Goal: Transaction & Acquisition: Download file/media

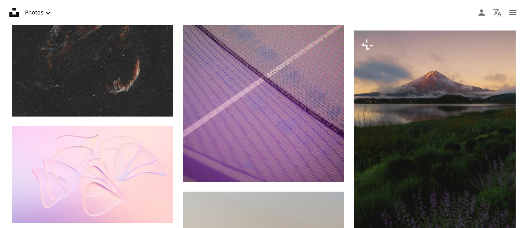
scroll to position [670, 0]
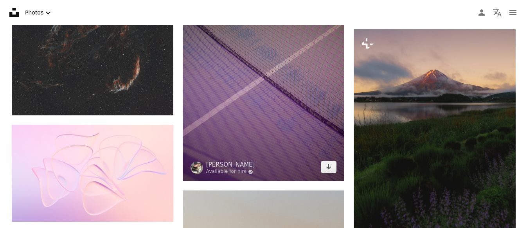
click at [303, 119] on img at bounding box center [264, 74] width 162 height 216
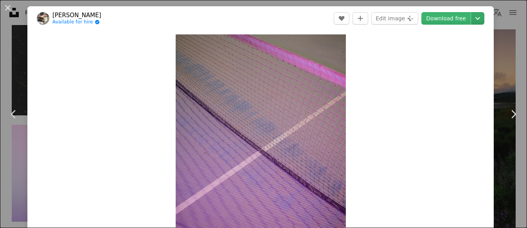
click at [478, 22] on icon "Chevron down" at bounding box center [478, 18] width 13 height 9
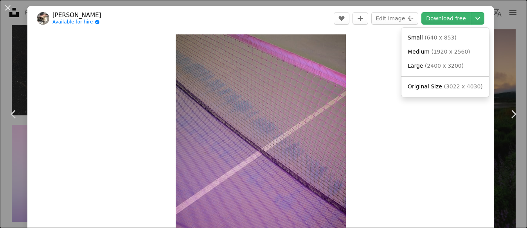
click at [385, 68] on dialog "An X shape Chevron left Chevron right [PERSON_NAME] Available for hire A checkm…" at bounding box center [263, 114] width 527 height 228
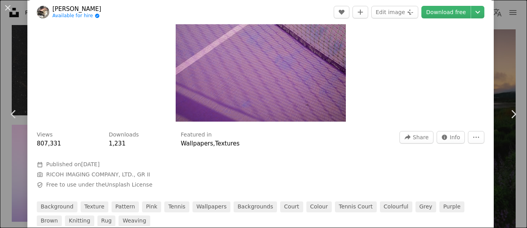
scroll to position [152, 0]
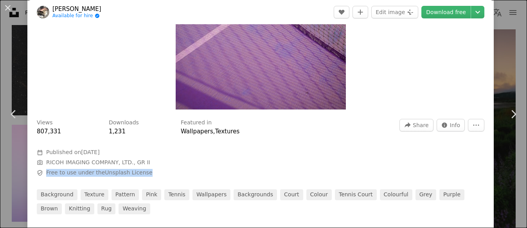
drag, startPoint x: 146, startPoint y: 171, endPoint x: 47, endPoint y: 172, distance: 99.4
click at [47, 172] on span "Safety Free to use under the Unsplash License" at bounding box center [154, 173] width 235 height 8
copy span "Free to use under the Unsplash License"
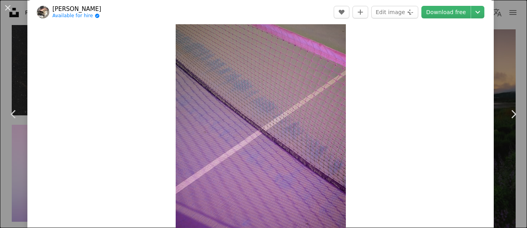
scroll to position [0, 0]
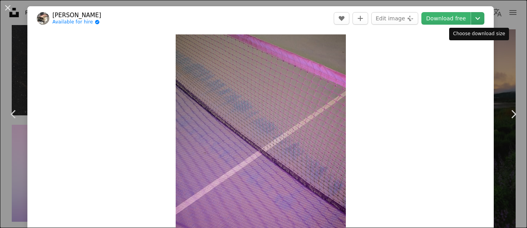
click at [477, 17] on icon "Chevron down" at bounding box center [478, 18] width 13 height 9
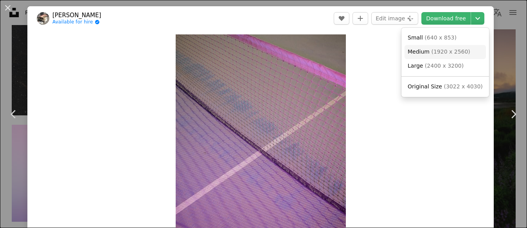
click at [417, 50] on span "Medium" at bounding box center [419, 52] width 22 height 6
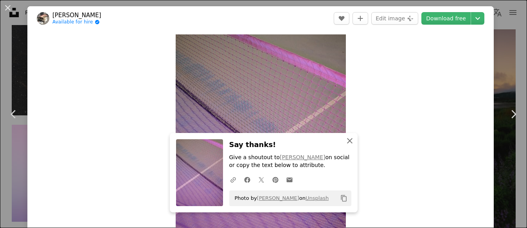
click at [353, 141] on icon "An X shape" at bounding box center [349, 140] width 9 height 9
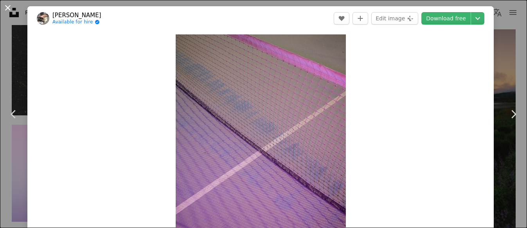
click at [7, 7] on button "An X shape" at bounding box center [7, 7] width 9 height 9
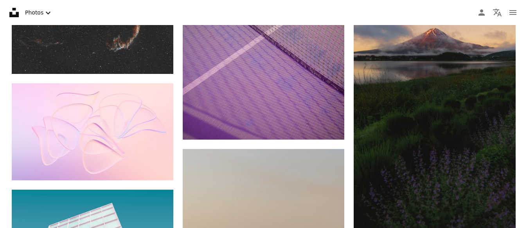
scroll to position [731, 0]
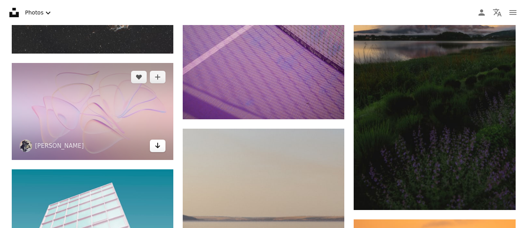
click at [158, 144] on icon "Arrow pointing down" at bounding box center [158, 145] width 6 height 9
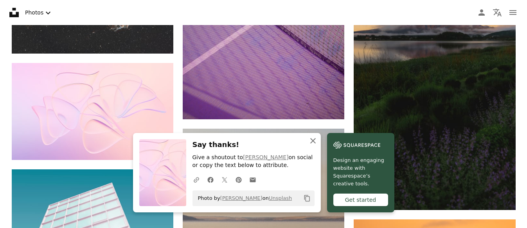
click at [314, 142] on icon "An X shape" at bounding box center [312, 140] width 9 height 9
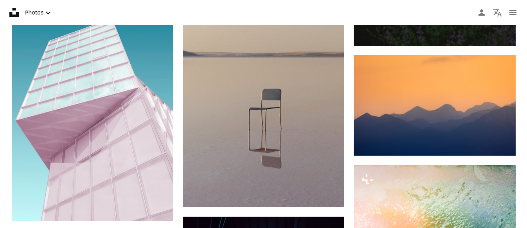
scroll to position [904, 0]
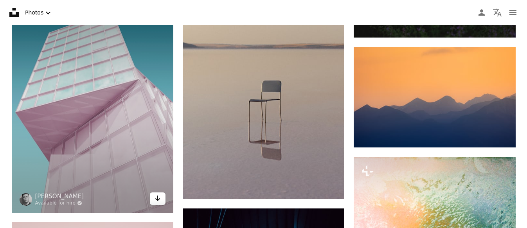
click at [159, 199] on icon "Arrow pointing down" at bounding box center [158, 198] width 6 height 9
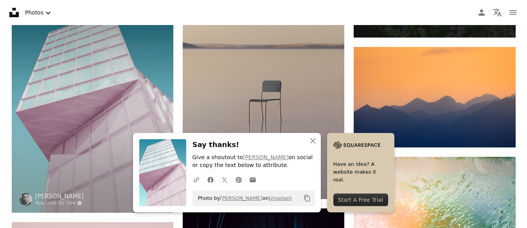
click at [114, 108] on img at bounding box center [93, 105] width 162 height 216
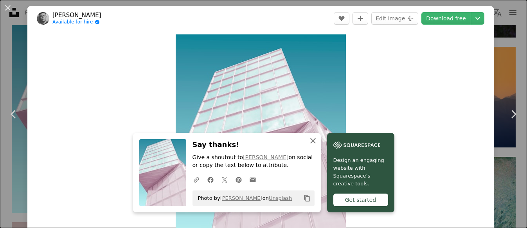
click at [312, 140] on icon "An X shape" at bounding box center [312, 140] width 9 height 9
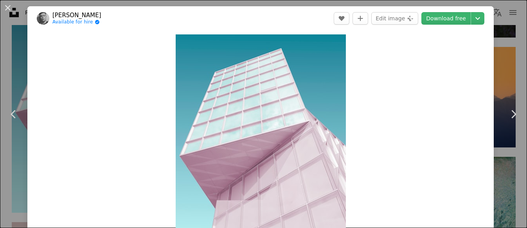
click at [7, 9] on button "An X shape" at bounding box center [7, 7] width 9 height 9
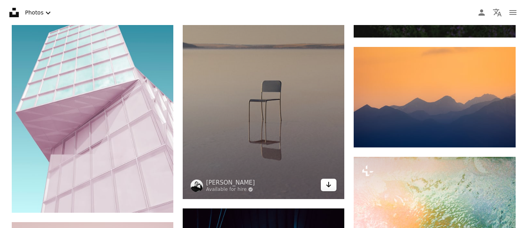
click at [325, 186] on link "Arrow pointing down" at bounding box center [329, 185] width 16 height 13
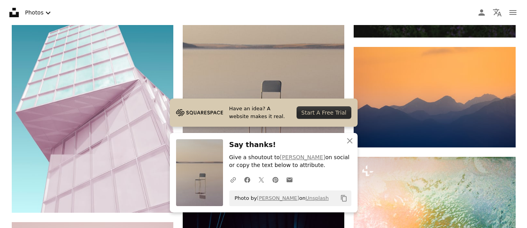
click at [351, 143] on icon "An X shape" at bounding box center [349, 140] width 9 height 9
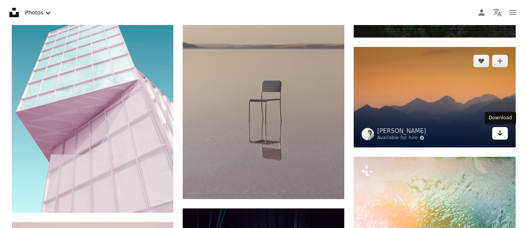
click at [500, 131] on icon "Download" at bounding box center [499, 132] width 5 height 5
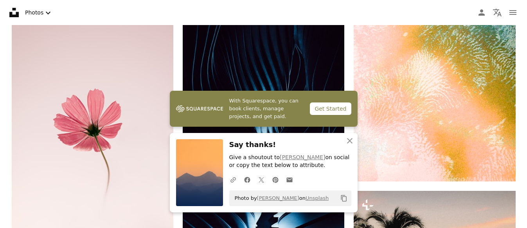
scroll to position [1122, 0]
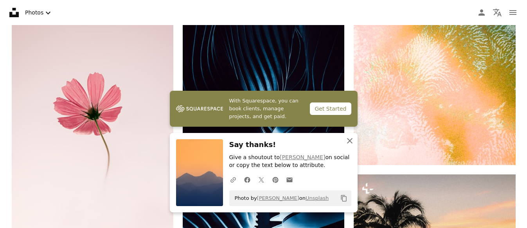
drag, startPoint x: 352, startPoint y: 140, endPoint x: 346, endPoint y: 137, distance: 7.2
click at [352, 141] on icon "An X shape" at bounding box center [349, 140] width 9 height 9
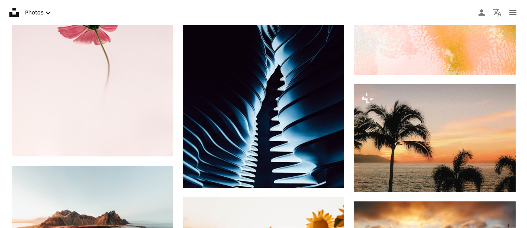
scroll to position [1200, 0]
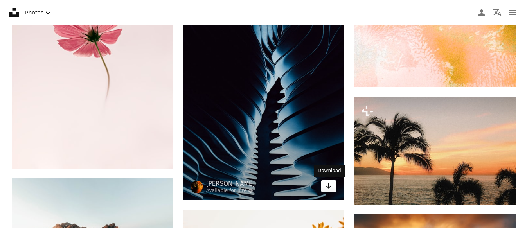
click at [329, 187] on icon "Download" at bounding box center [328, 185] width 5 height 5
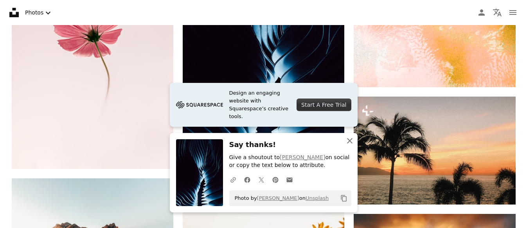
click at [348, 142] on icon "An X shape" at bounding box center [349, 140] width 9 height 9
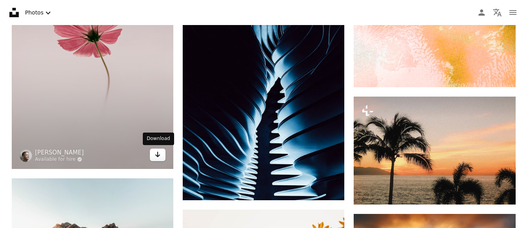
click at [157, 155] on icon "Download" at bounding box center [157, 154] width 5 height 5
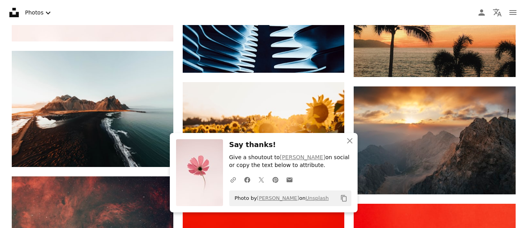
scroll to position [1344, 0]
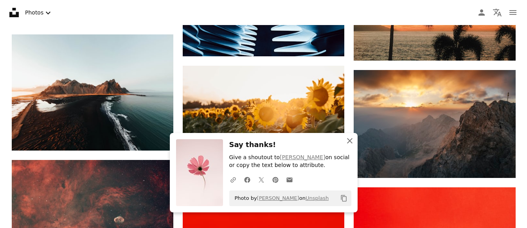
click at [351, 142] on icon "An X shape" at bounding box center [349, 140] width 9 height 9
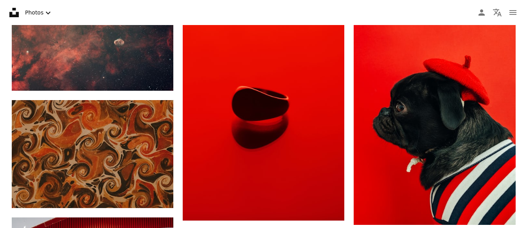
scroll to position [1537, 0]
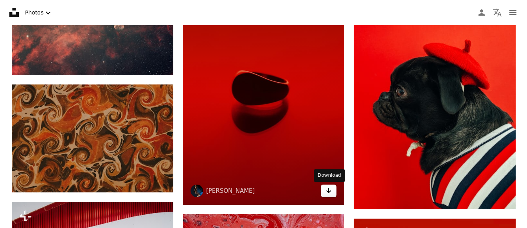
click at [331, 192] on icon "Arrow pointing down" at bounding box center [329, 190] width 6 height 9
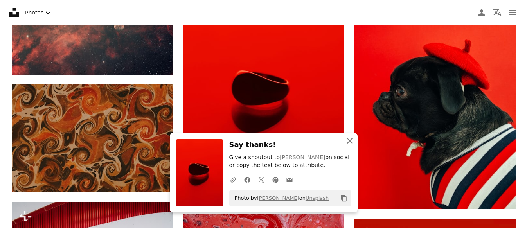
click at [350, 142] on icon "button" at bounding box center [349, 140] width 5 height 5
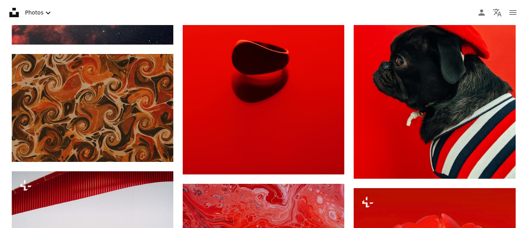
scroll to position [1593, 0]
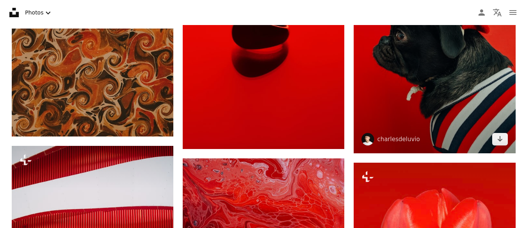
click at [436, 76] on img at bounding box center [435, 45] width 162 height 215
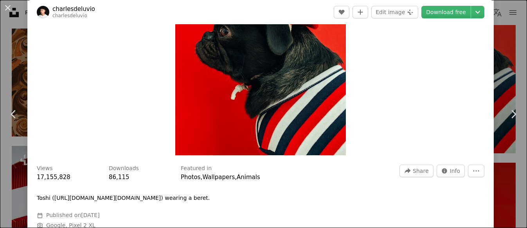
scroll to position [159, 0]
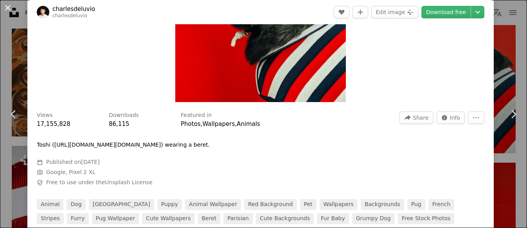
click at [9, 7] on button "An X shape" at bounding box center [7, 7] width 9 height 9
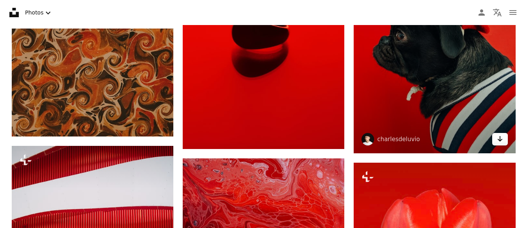
click at [504, 141] on link "Arrow pointing down" at bounding box center [500, 139] width 16 height 13
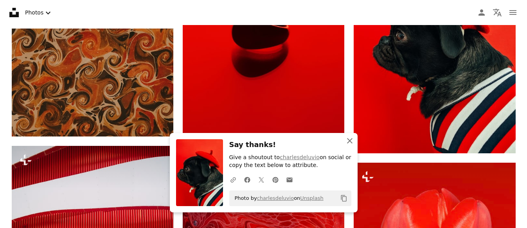
click at [350, 143] on icon "An X shape" at bounding box center [349, 140] width 9 height 9
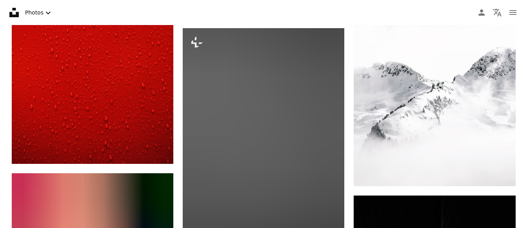
scroll to position [2189, 0]
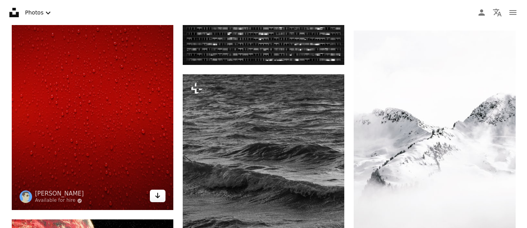
click at [159, 195] on icon "Arrow pointing down" at bounding box center [158, 195] width 6 height 9
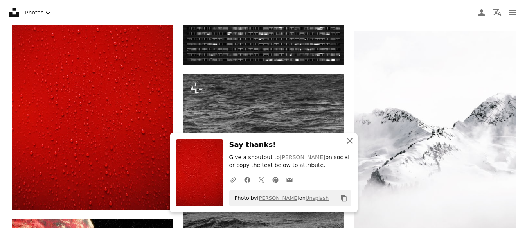
click at [349, 141] on icon "An X shape" at bounding box center [349, 140] width 9 height 9
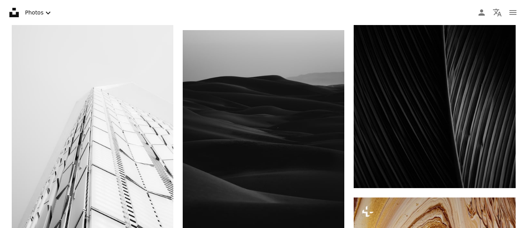
scroll to position [2492, 0]
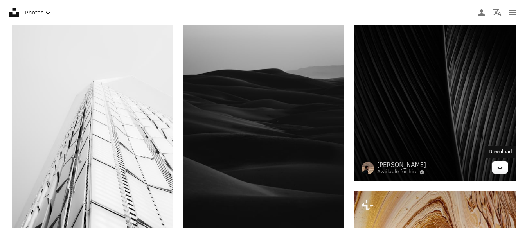
click at [501, 165] on icon "Arrow pointing down" at bounding box center [500, 166] width 6 height 9
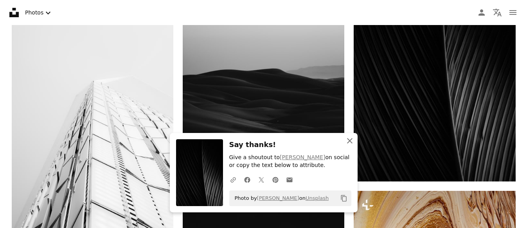
click at [349, 142] on icon "An X shape" at bounding box center [349, 140] width 9 height 9
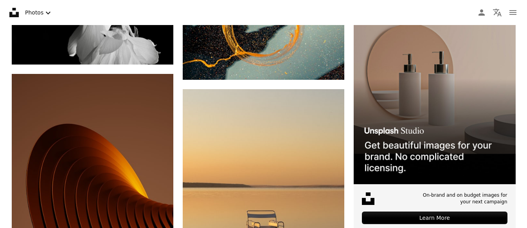
scroll to position [2927, 0]
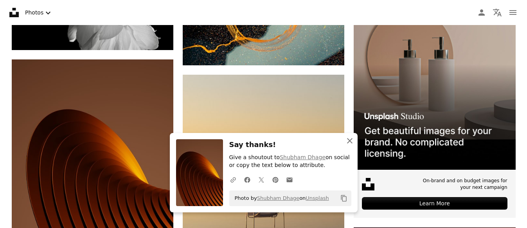
click at [348, 142] on icon "An X shape" at bounding box center [349, 140] width 9 height 9
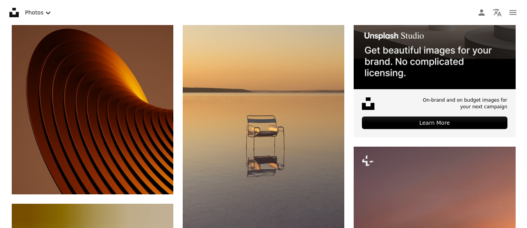
scroll to position [3029, 0]
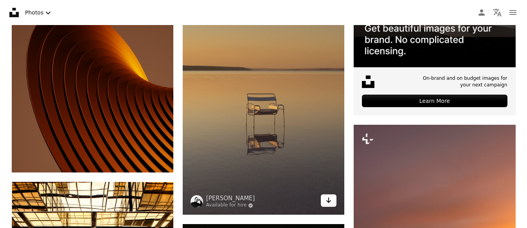
click at [329, 202] on icon "Download" at bounding box center [328, 200] width 5 height 5
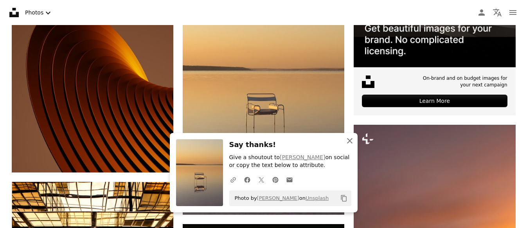
click at [349, 142] on icon "An X shape" at bounding box center [349, 140] width 9 height 9
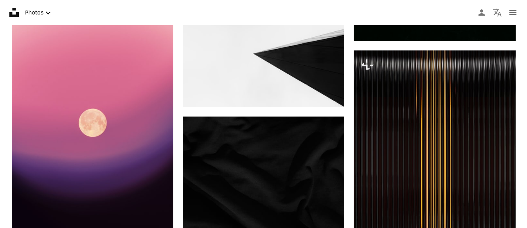
scroll to position [3935, 0]
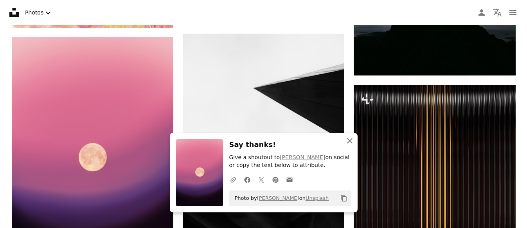
click at [351, 141] on icon "An X shape" at bounding box center [349, 140] width 9 height 9
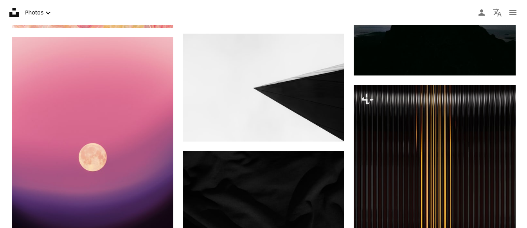
click at [350, 146] on icon "button" at bounding box center [349, 148] width 5 height 5
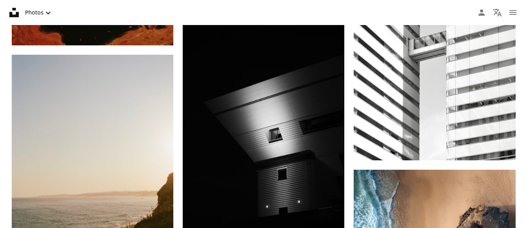
scroll to position [4550, 0]
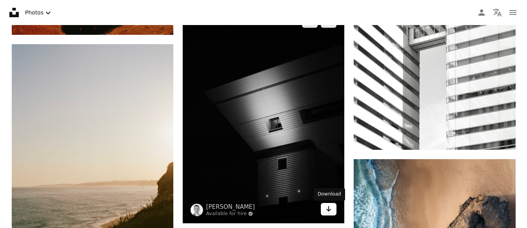
click at [328, 209] on icon "Arrow pointing down" at bounding box center [329, 208] width 6 height 9
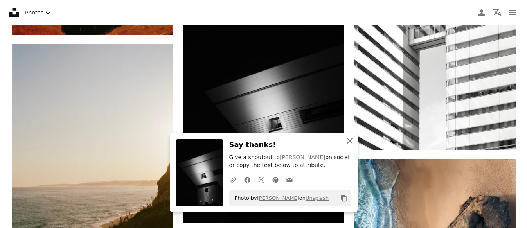
click at [350, 142] on icon "button" at bounding box center [349, 140] width 5 height 5
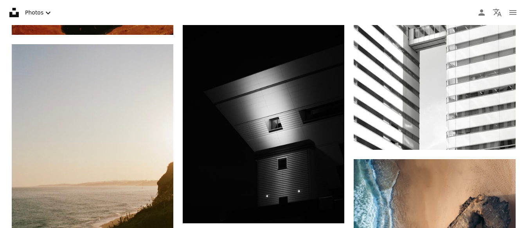
click at [349, 144] on icon "An X shape" at bounding box center [349, 148] width 9 height 9
click at [350, 144] on icon "An X shape" at bounding box center [349, 148] width 9 height 9
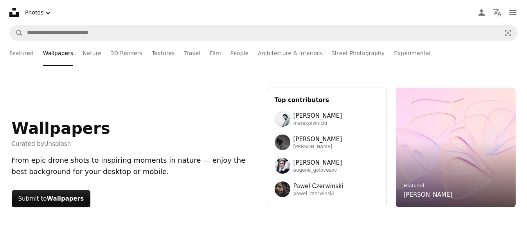
scroll to position [0, 0]
click at [84, 55] on link "Nature" at bounding box center [92, 53] width 18 height 25
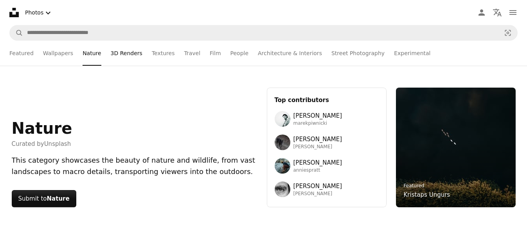
click at [125, 54] on link "3D Renders" at bounding box center [127, 53] width 32 height 25
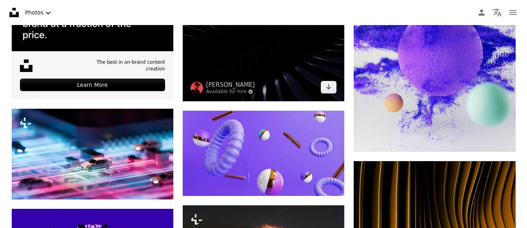
scroll to position [341, 0]
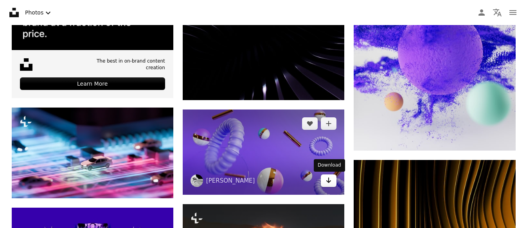
click at [327, 182] on icon "Arrow pointing down" at bounding box center [329, 180] width 6 height 9
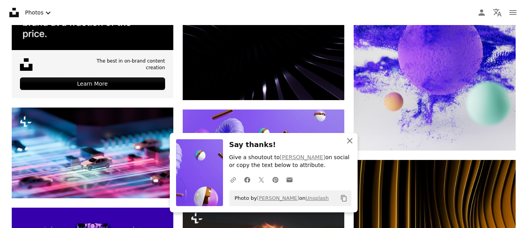
click at [351, 143] on icon "An X shape" at bounding box center [349, 140] width 9 height 9
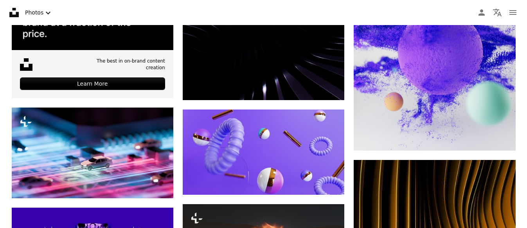
click at [351, 144] on icon "An X shape" at bounding box center [349, 148] width 9 height 9
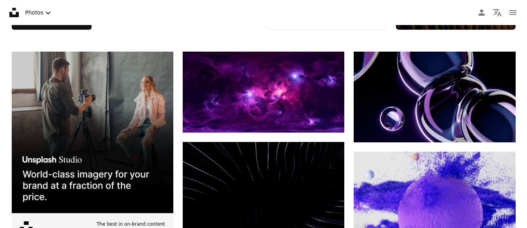
scroll to position [183, 0]
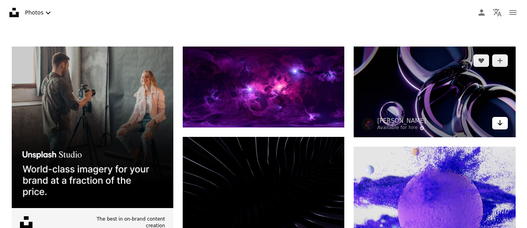
click at [498, 126] on icon "Arrow pointing down" at bounding box center [500, 122] width 6 height 9
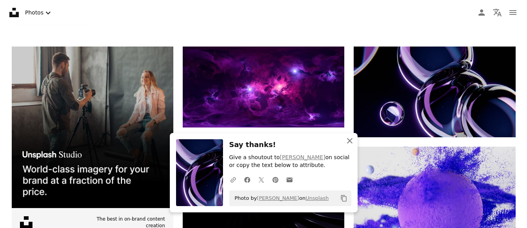
click at [349, 144] on icon "An X shape" at bounding box center [349, 140] width 9 height 9
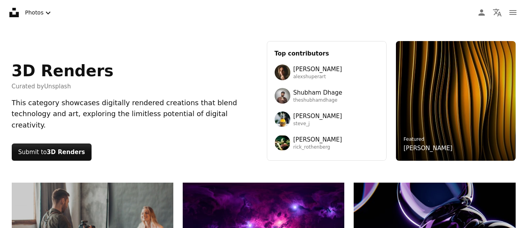
scroll to position [0, 0]
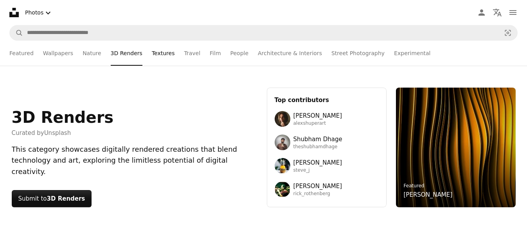
click at [152, 50] on link "Textures" at bounding box center [163, 53] width 23 height 25
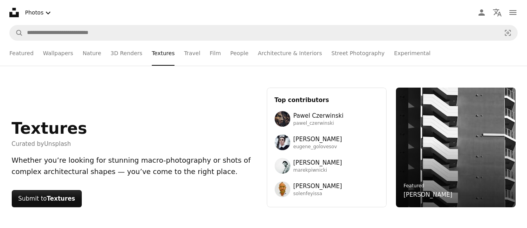
click at [157, 76] on div "Textures Curated by Unsplash Whether you’re looking for stunning macro-photogra…" at bounding box center [263, 148] width 527 height 164
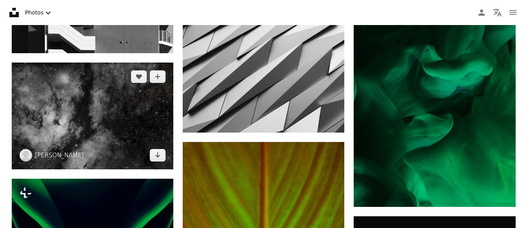
scroll to position [922, 0]
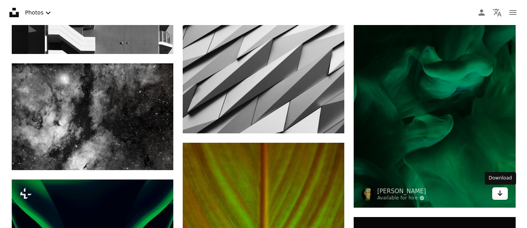
click at [500, 193] on icon "Download" at bounding box center [499, 193] width 5 height 5
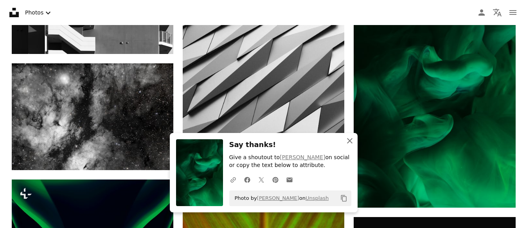
click at [349, 142] on icon "button" at bounding box center [349, 140] width 5 height 5
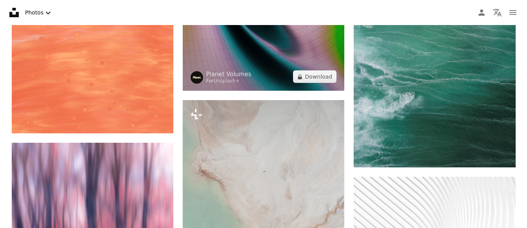
scroll to position [2671, 0]
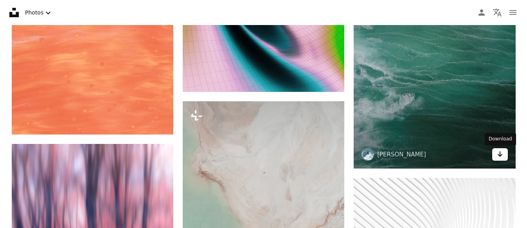
click at [501, 157] on icon "Arrow pointing down" at bounding box center [500, 154] width 6 height 9
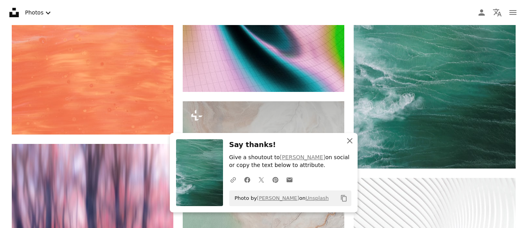
click at [351, 141] on icon "An X shape" at bounding box center [349, 140] width 9 height 9
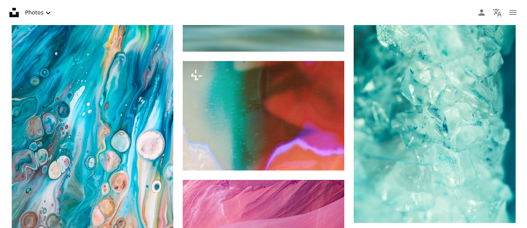
scroll to position [3082, 0]
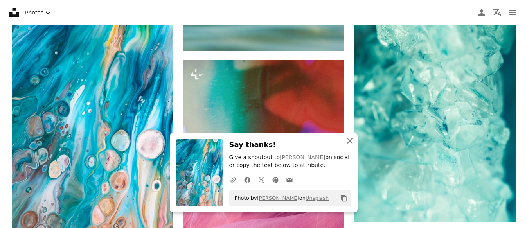
click at [349, 143] on icon "An X shape" at bounding box center [349, 140] width 9 height 9
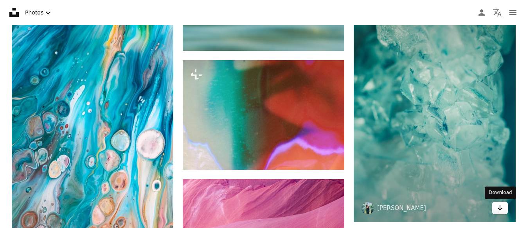
click at [499, 208] on icon "Download" at bounding box center [499, 207] width 5 height 5
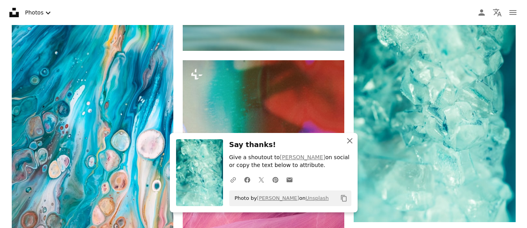
click at [349, 141] on icon "An X shape" at bounding box center [349, 140] width 9 height 9
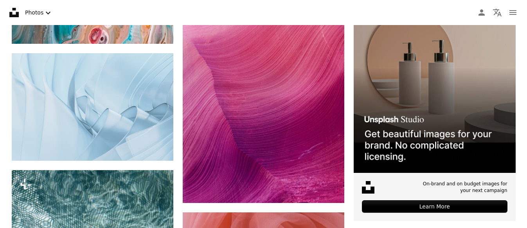
scroll to position [3303, 0]
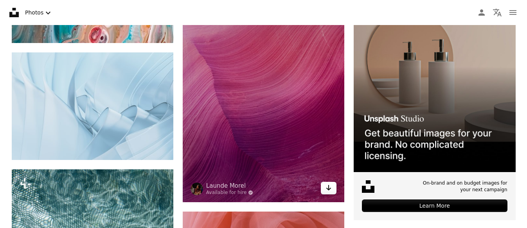
click at [327, 189] on icon "Arrow pointing down" at bounding box center [329, 187] width 6 height 9
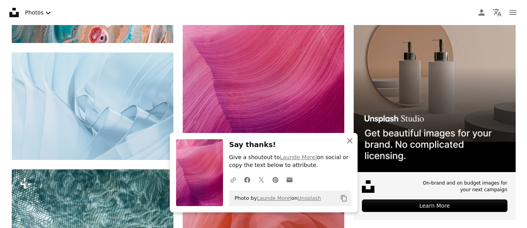
click at [350, 142] on icon "An X shape" at bounding box center [349, 140] width 9 height 9
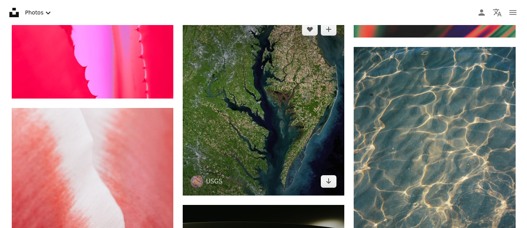
scroll to position [3865, 0]
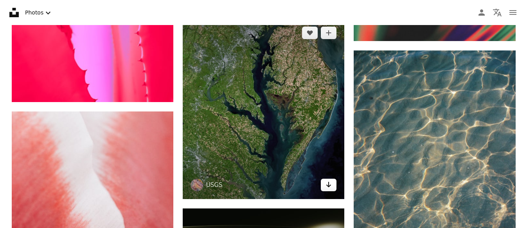
click at [332, 185] on icon "Arrow pointing down" at bounding box center [329, 184] width 6 height 9
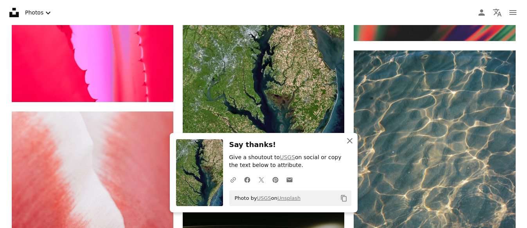
click at [351, 141] on icon "An X shape" at bounding box center [349, 140] width 9 height 9
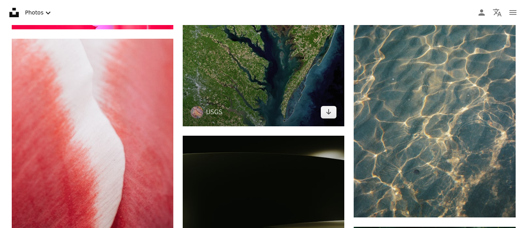
scroll to position [3941, 0]
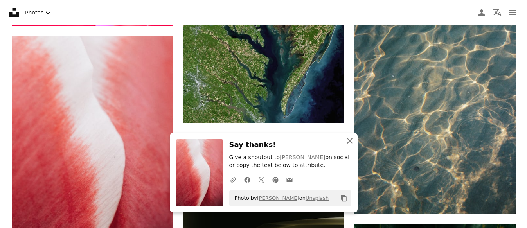
click at [350, 143] on icon "An X shape" at bounding box center [349, 140] width 9 height 9
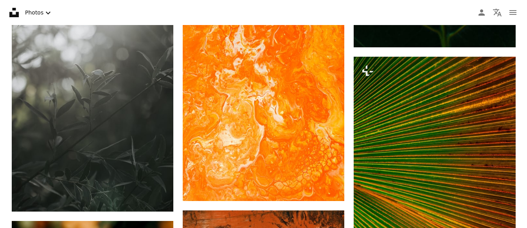
scroll to position [4361, 0]
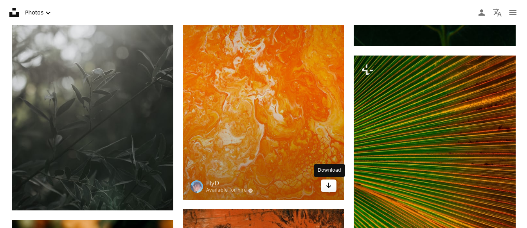
click at [328, 182] on icon "Arrow pointing down" at bounding box center [329, 185] width 6 height 9
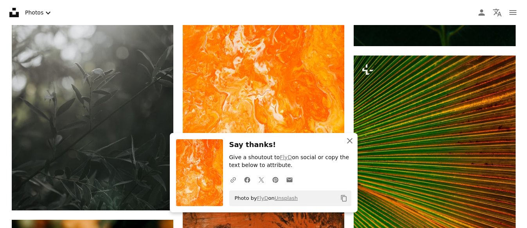
click at [348, 143] on icon "button" at bounding box center [349, 140] width 5 height 5
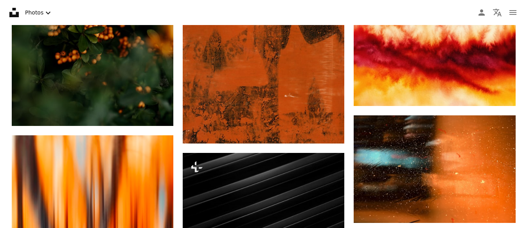
scroll to position [4671, 0]
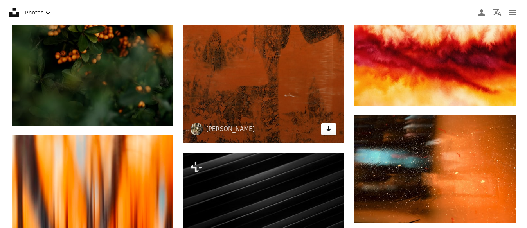
click at [329, 125] on icon "Arrow pointing down" at bounding box center [329, 128] width 6 height 9
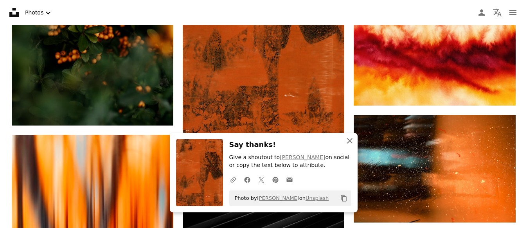
click at [349, 141] on icon "An X shape" at bounding box center [349, 140] width 9 height 9
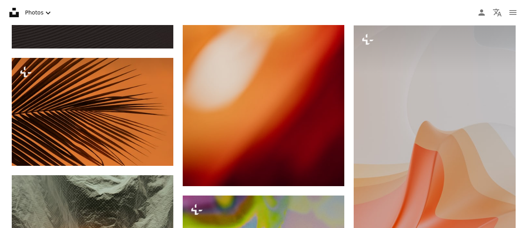
scroll to position [6259, 0]
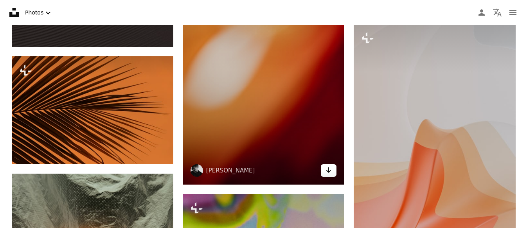
click at [330, 172] on icon "Arrow pointing down" at bounding box center [329, 170] width 6 height 9
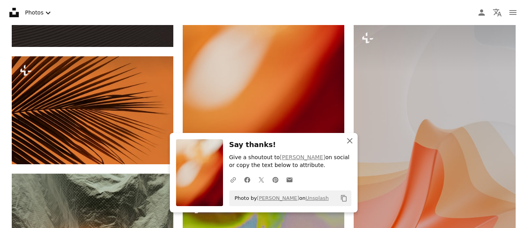
click at [353, 142] on icon "An X shape" at bounding box center [349, 140] width 9 height 9
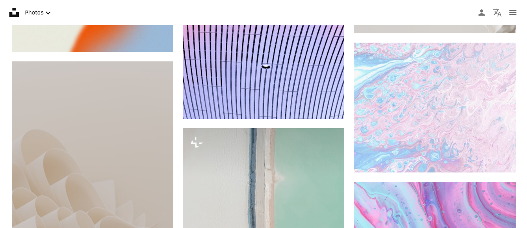
scroll to position [6831, 0]
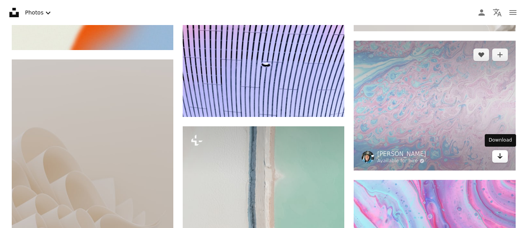
click at [503, 156] on icon "Arrow pointing down" at bounding box center [500, 155] width 6 height 9
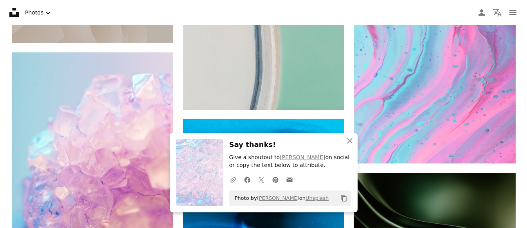
scroll to position [7099, 0]
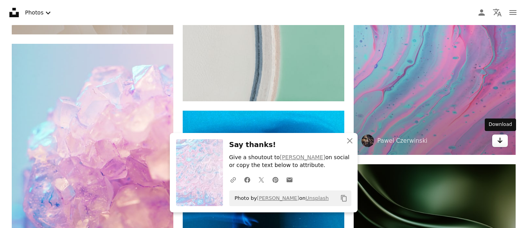
click at [502, 137] on icon "Arrow pointing down" at bounding box center [500, 140] width 6 height 9
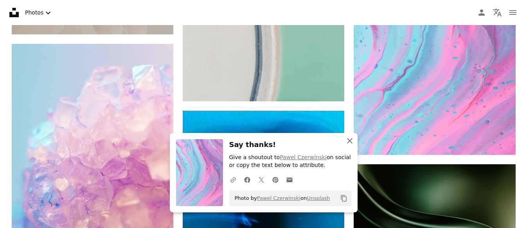
click at [351, 143] on icon "button" at bounding box center [349, 140] width 5 height 5
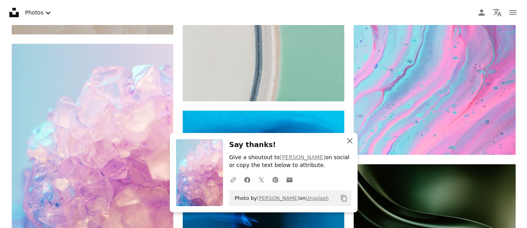
click at [349, 139] on icon "An X shape" at bounding box center [349, 140] width 9 height 9
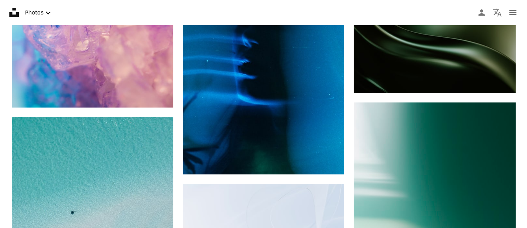
scroll to position [7281, 0]
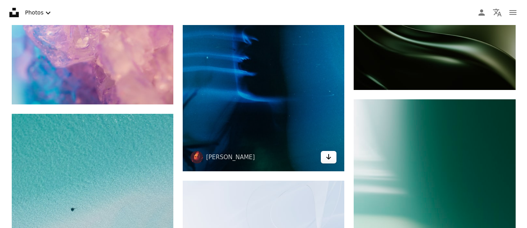
click at [333, 153] on link "Arrow pointing down" at bounding box center [329, 157] width 16 height 13
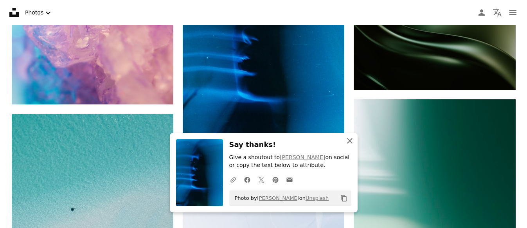
click at [350, 141] on icon "button" at bounding box center [349, 140] width 5 height 5
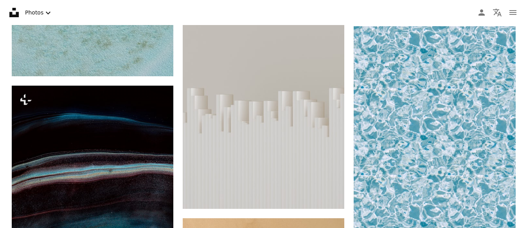
scroll to position [7607, 0]
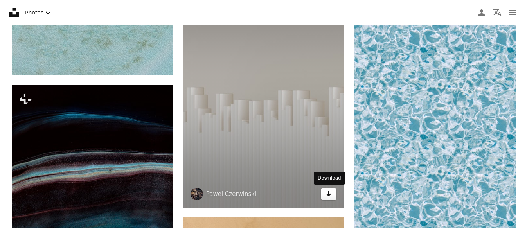
click at [332, 191] on link "Arrow pointing down" at bounding box center [329, 194] width 16 height 13
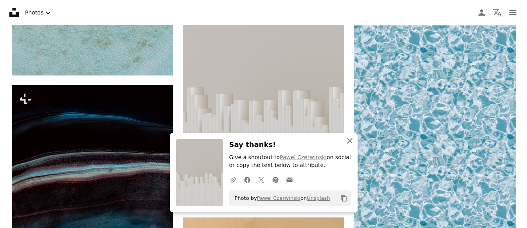
click at [349, 139] on icon "An X shape" at bounding box center [349, 140] width 9 height 9
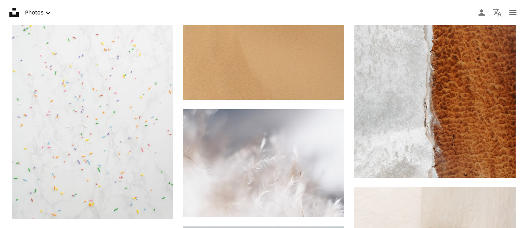
scroll to position [8004, 0]
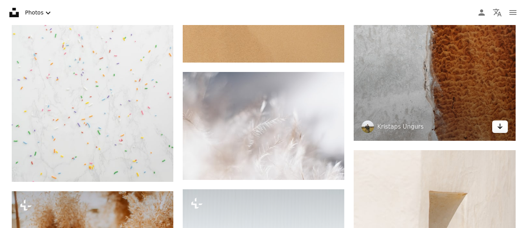
click at [499, 128] on icon "Arrow pointing down" at bounding box center [500, 126] width 6 height 9
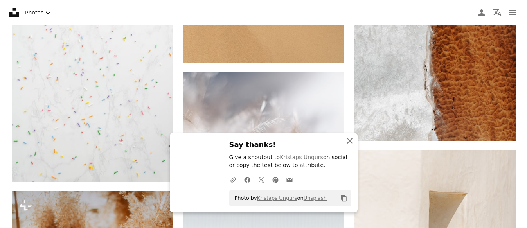
click at [349, 143] on icon "An X shape" at bounding box center [349, 140] width 9 height 9
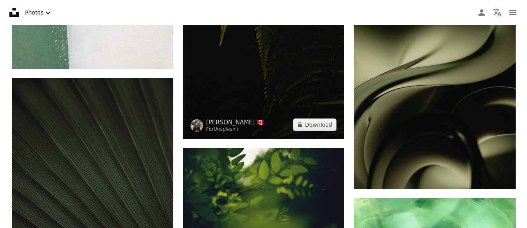
scroll to position [8847, 0]
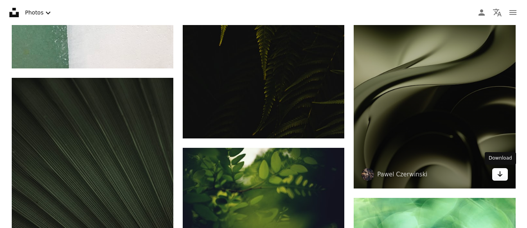
click at [501, 174] on icon "Arrow pointing down" at bounding box center [500, 173] width 6 height 9
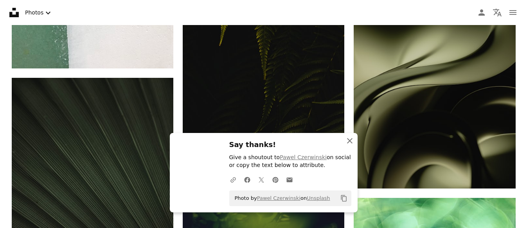
click at [349, 144] on icon "An X shape" at bounding box center [349, 140] width 9 height 9
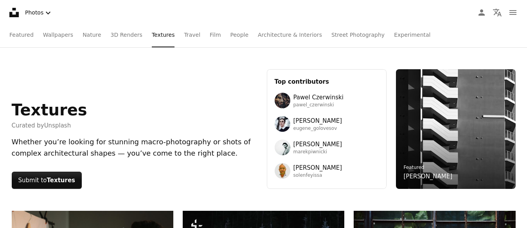
scroll to position [0, 0]
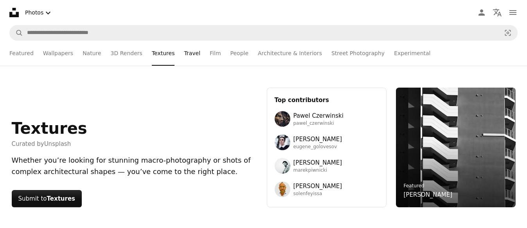
click at [188, 53] on link "Travel" at bounding box center [192, 53] width 16 height 25
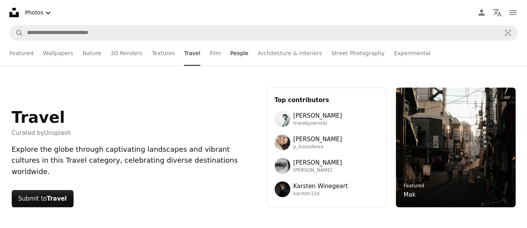
click at [231, 56] on link "People" at bounding box center [240, 53] width 18 height 25
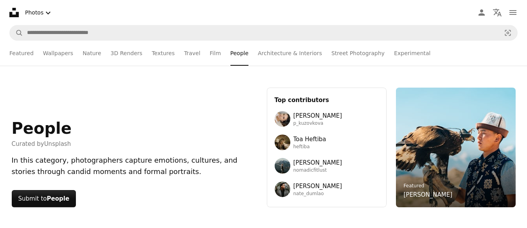
click at [187, 95] on div "People Curated by Unsplash In this category, photographers capture emotions, cu…" at bounding box center [135, 148] width 246 height 120
click at [278, 52] on link "Architecture & Interiors" at bounding box center [290, 53] width 64 height 25
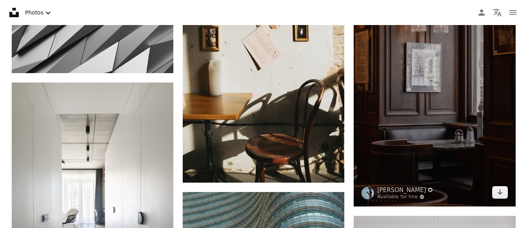
scroll to position [1561, 0]
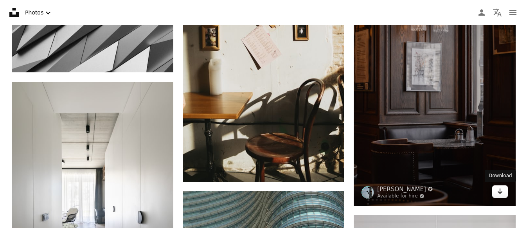
click at [494, 191] on link "Arrow pointing down" at bounding box center [500, 192] width 16 height 13
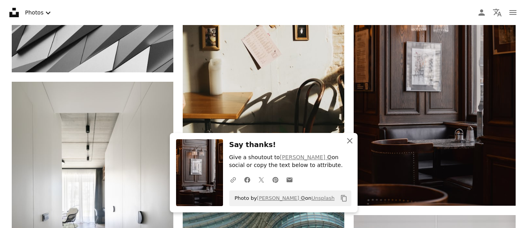
click at [350, 143] on icon "An X shape" at bounding box center [349, 140] width 9 height 9
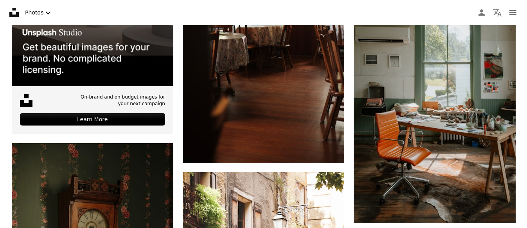
scroll to position [2554, 0]
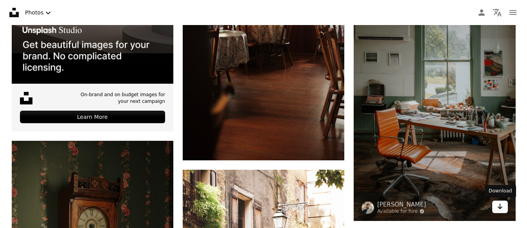
click at [501, 205] on icon "Arrow pointing down" at bounding box center [500, 206] width 6 height 9
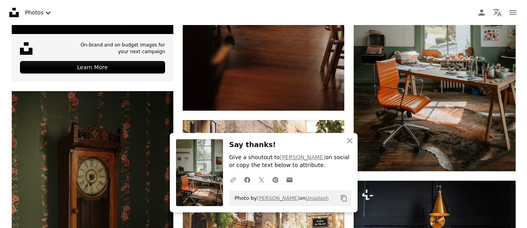
scroll to position [2606, 0]
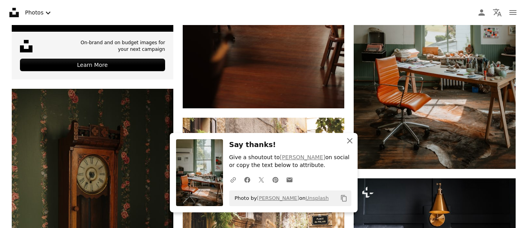
click at [348, 143] on icon "An X shape" at bounding box center [349, 140] width 9 height 9
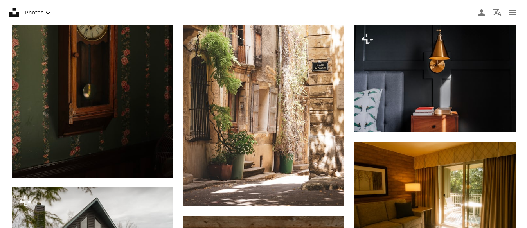
scroll to position [2765, 0]
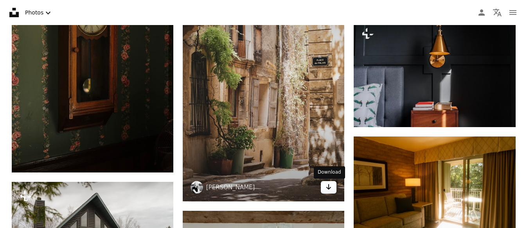
click at [326, 189] on icon "Arrow pointing down" at bounding box center [329, 186] width 6 height 9
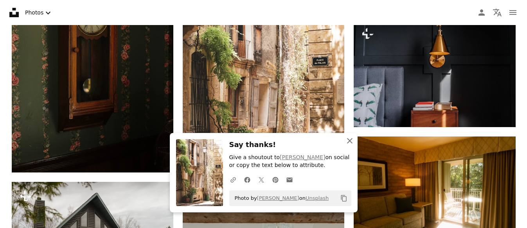
click at [349, 142] on icon "button" at bounding box center [349, 140] width 5 height 5
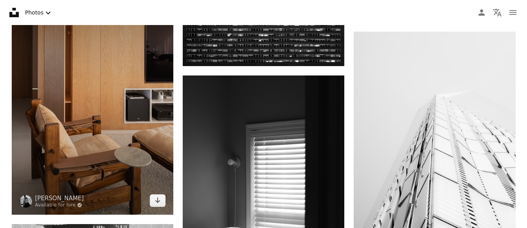
scroll to position [3325, 0]
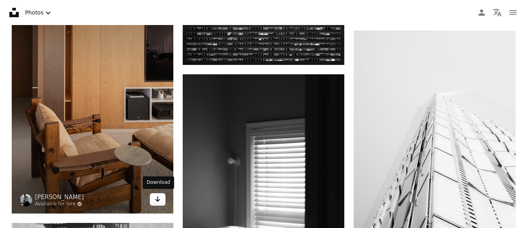
click at [156, 197] on icon "Arrow pointing down" at bounding box center [158, 199] width 6 height 9
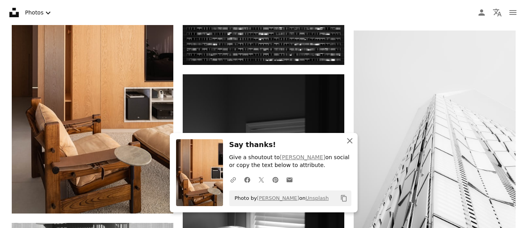
click at [351, 143] on icon "button" at bounding box center [349, 140] width 5 height 5
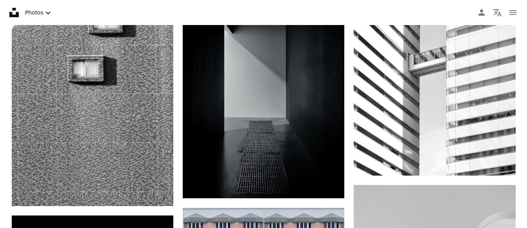
scroll to position [4112, 0]
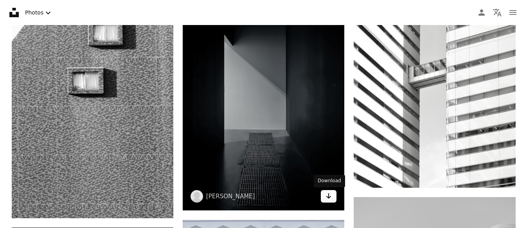
click at [324, 198] on link "Arrow pointing down" at bounding box center [329, 196] width 16 height 13
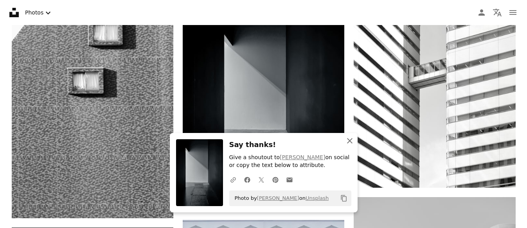
click at [349, 141] on icon "An X shape" at bounding box center [349, 140] width 9 height 9
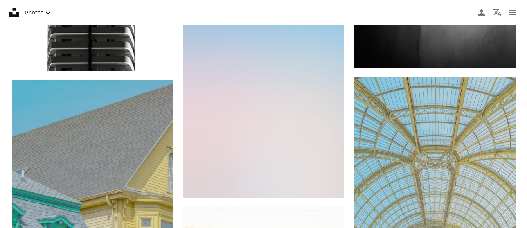
scroll to position [4707, 0]
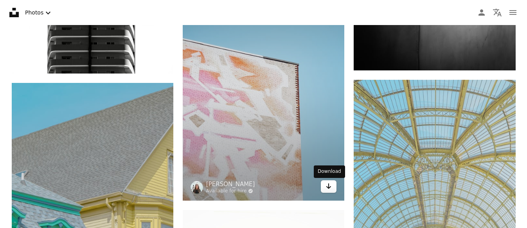
click at [330, 188] on icon "Download" at bounding box center [328, 186] width 5 height 5
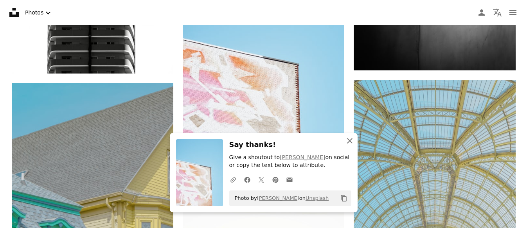
click at [351, 142] on icon "An X shape" at bounding box center [349, 140] width 9 height 9
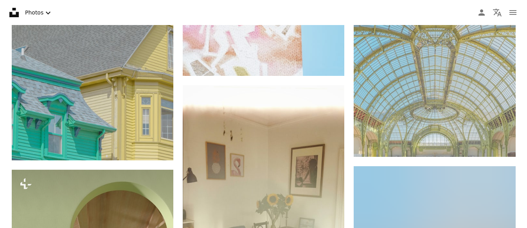
scroll to position [4837, 0]
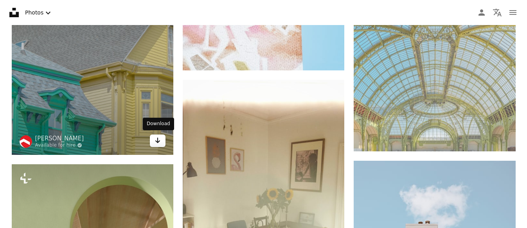
click at [158, 137] on icon "Arrow pointing down" at bounding box center [158, 140] width 6 height 9
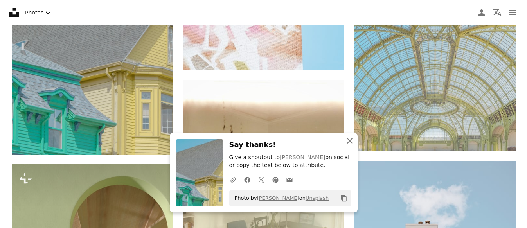
click at [350, 141] on icon "An X shape" at bounding box center [349, 140] width 9 height 9
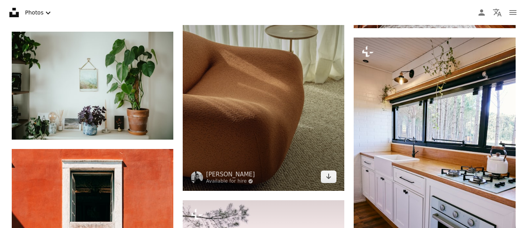
scroll to position [5449, 0]
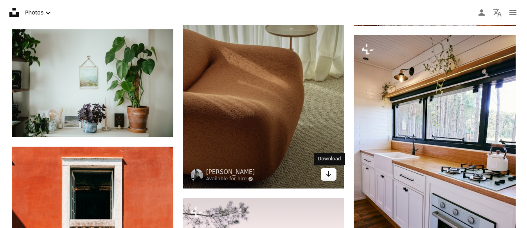
click at [332, 177] on link "Arrow pointing down" at bounding box center [329, 174] width 16 height 13
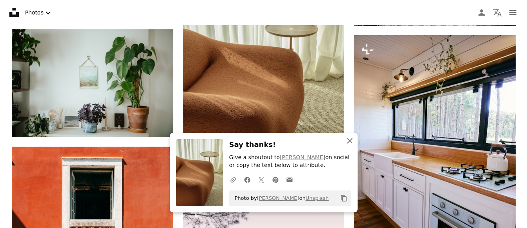
click at [351, 141] on icon "An X shape" at bounding box center [349, 140] width 9 height 9
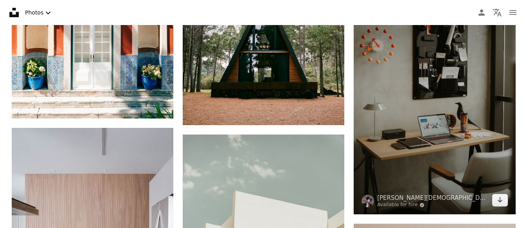
scroll to position [5765, 0]
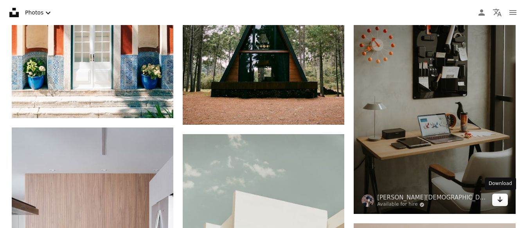
click at [499, 201] on icon "Arrow pointing down" at bounding box center [500, 199] width 6 height 9
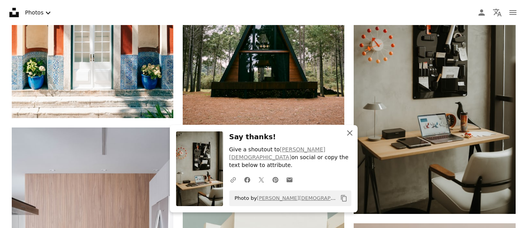
click at [350, 136] on icon "button" at bounding box center [349, 132] width 5 height 5
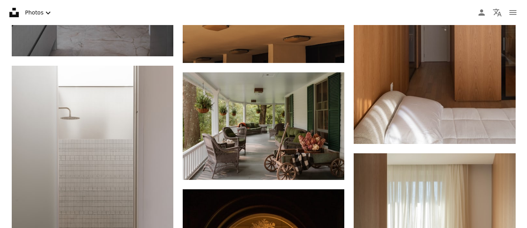
scroll to position [6080, 0]
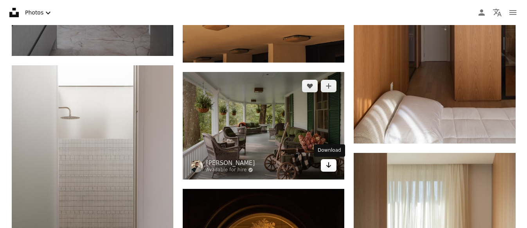
click at [328, 167] on icon "Download" at bounding box center [328, 164] width 5 height 5
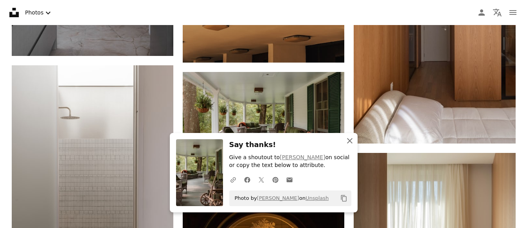
click at [348, 142] on icon "An X shape" at bounding box center [349, 140] width 9 height 9
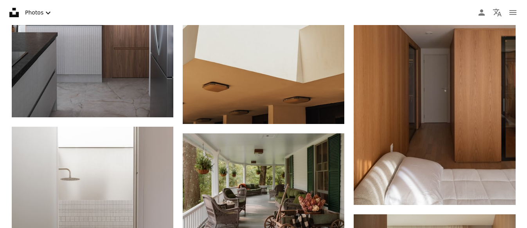
scroll to position [6015, 0]
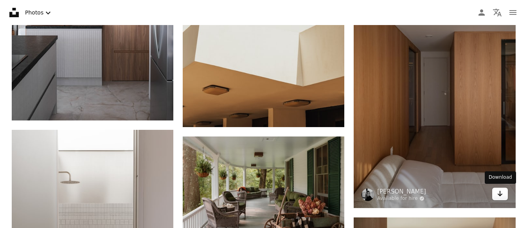
click at [498, 189] on icon "Arrow pointing down" at bounding box center [500, 193] width 6 height 9
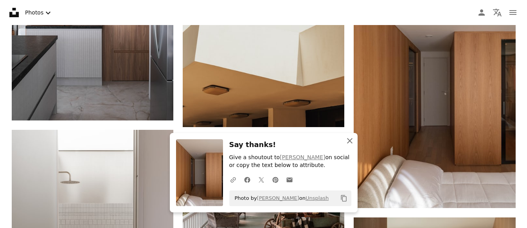
click at [350, 142] on icon "button" at bounding box center [349, 140] width 5 height 5
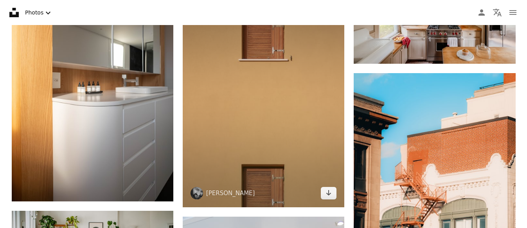
scroll to position [6783, 0]
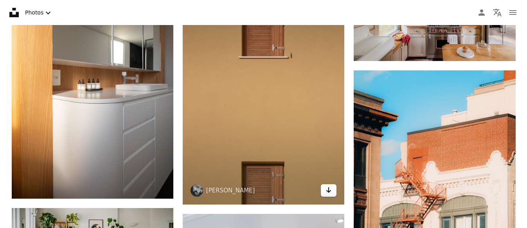
click at [333, 192] on link "Arrow pointing down" at bounding box center [329, 190] width 16 height 13
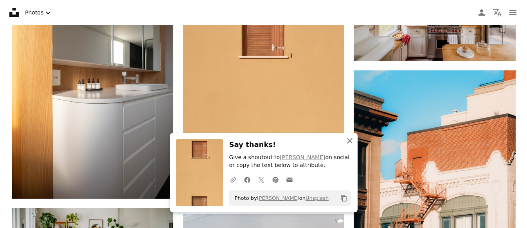
click at [350, 143] on icon "button" at bounding box center [349, 140] width 5 height 5
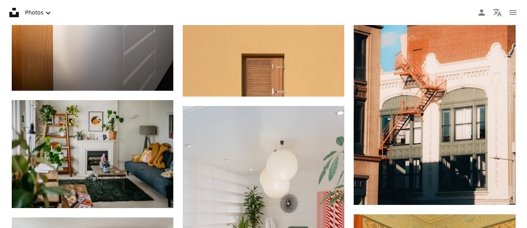
scroll to position [6881, 0]
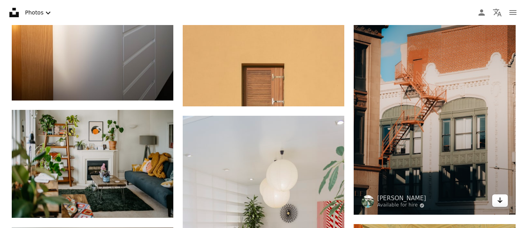
click at [504, 200] on link "Arrow pointing down" at bounding box center [500, 201] width 16 height 13
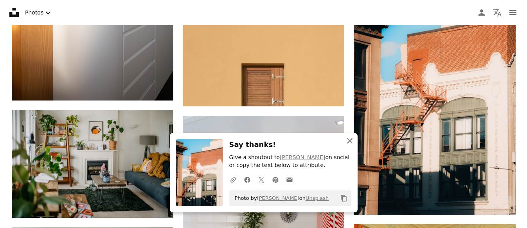
click at [350, 142] on icon "An X shape" at bounding box center [349, 140] width 9 height 9
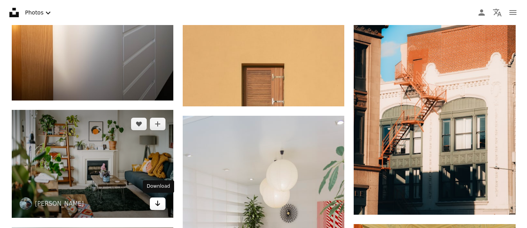
click at [161, 203] on link "Arrow pointing down" at bounding box center [158, 204] width 16 height 13
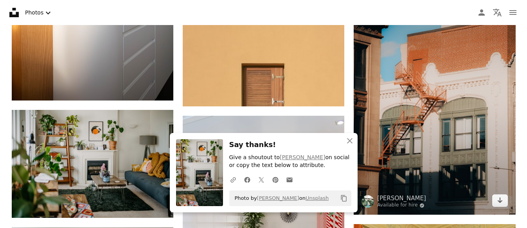
drag, startPoint x: 351, startPoint y: 144, endPoint x: 397, endPoint y: 160, distance: 48.7
click at [351, 144] on icon "An X shape" at bounding box center [349, 140] width 9 height 9
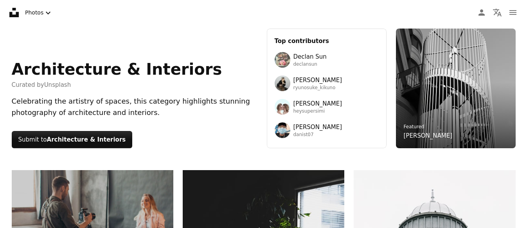
scroll to position [0, 0]
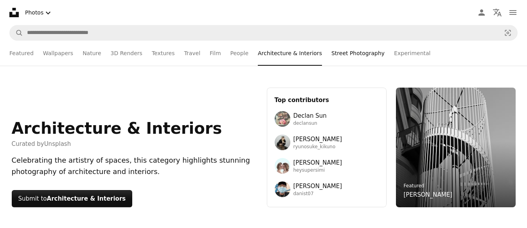
click at [331, 53] on link "Street Photography" at bounding box center [357, 53] width 53 height 25
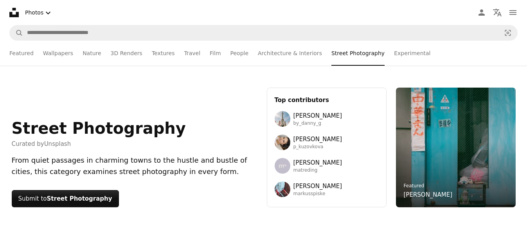
click at [233, 82] on div "Street Photography Curated by Unsplash From quiet passages in charming towns to…" at bounding box center [263, 148] width 527 height 164
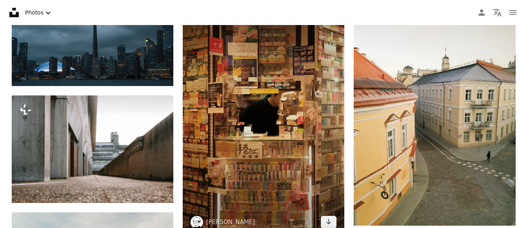
scroll to position [471, 0]
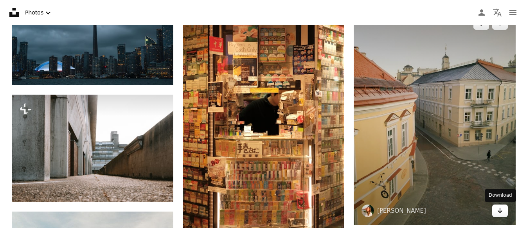
click at [498, 208] on icon "Arrow pointing down" at bounding box center [500, 210] width 6 height 9
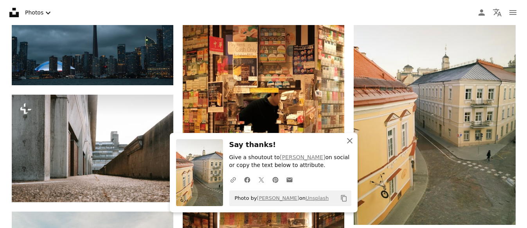
click at [353, 142] on icon "An X shape" at bounding box center [349, 140] width 9 height 9
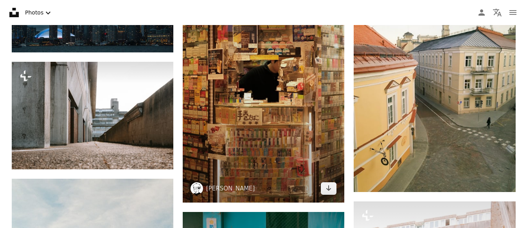
scroll to position [511, 0]
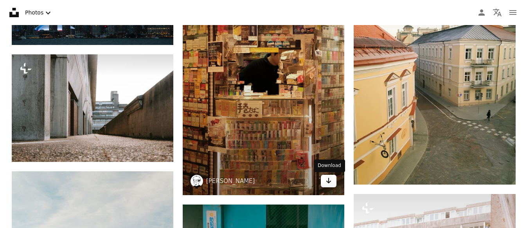
click at [329, 179] on icon "Download" at bounding box center [328, 180] width 5 height 5
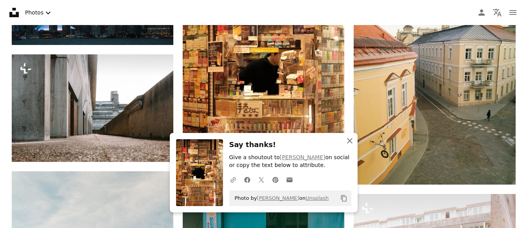
click at [351, 141] on icon "button" at bounding box center [349, 140] width 5 height 5
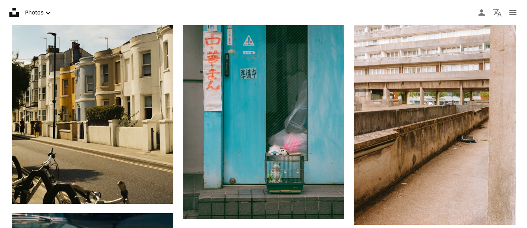
scroll to position [723, 0]
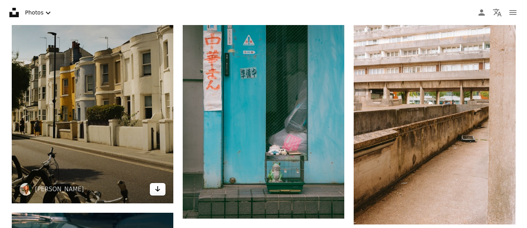
click at [162, 189] on link "Arrow pointing down" at bounding box center [158, 189] width 16 height 13
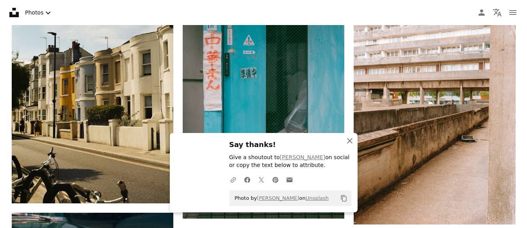
click at [348, 145] on icon "An X shape" at bounding box center [349, 140] width 9 height 9
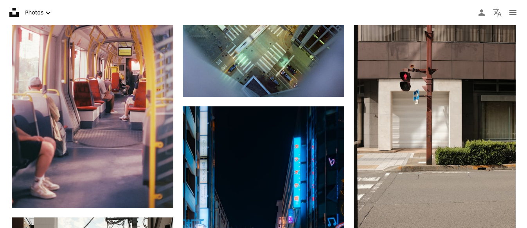
scroll to position [1356, 0]
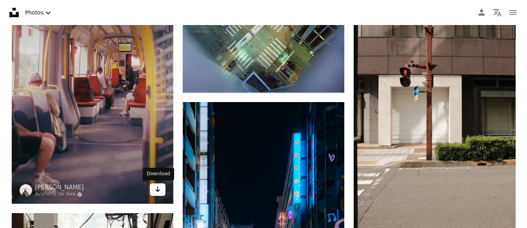
click at [159, 188] on icon "Arrow pointing down" at bounding box center [158, 189] width 6 height 9
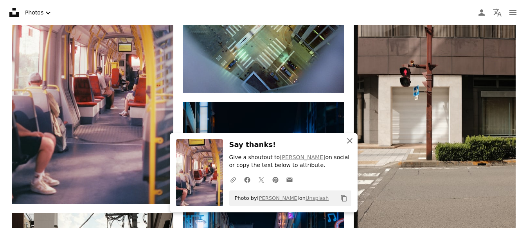
click at [347, 140] on icon "An X shape" at bounding box center [349, 140] width 9 height 9
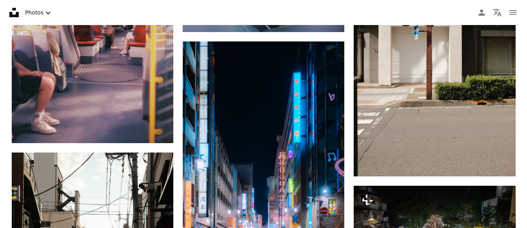
scroll to position [1425, 0]
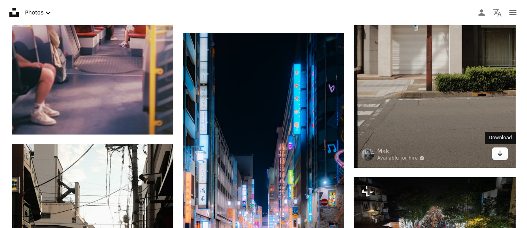
click at [503, 153] on icon "Arrow pointing down" at bounding box center [500, 153] width 6 height 9
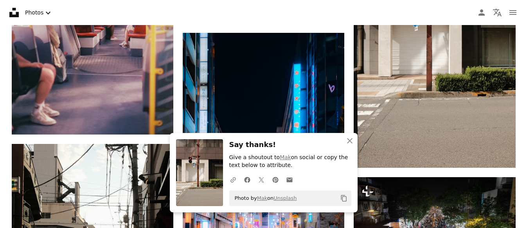
click at [524, 141] on div "–– ––– ––– –– ––– – ––– ––– –––– – – –– ––– – – ––– –– –– –––– –– Unsplash for …" at bounding box center [263, 83] width 523 height 2558
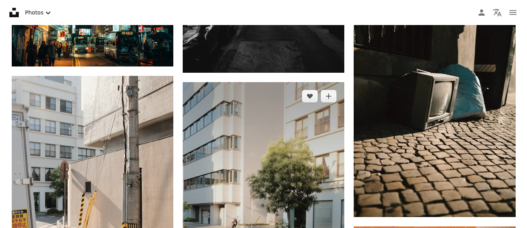
scroll to position [1998, 0]
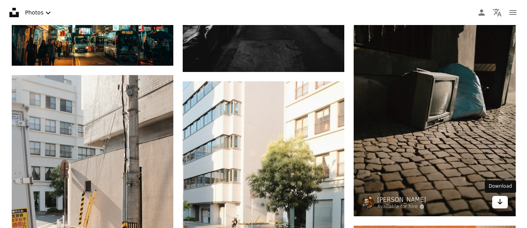
click at [502, 200] on icon "Arrow pointing down" at bounding box center [500, 201] width 6 height 9
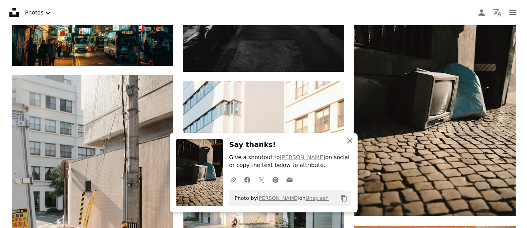
click at [348, 142] on icon "An X shape" at bounding box center [349, 140] width 9 height 9
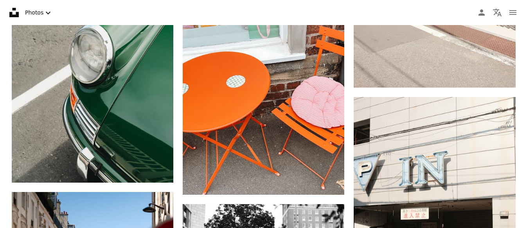
scroll to position [2875, 0]
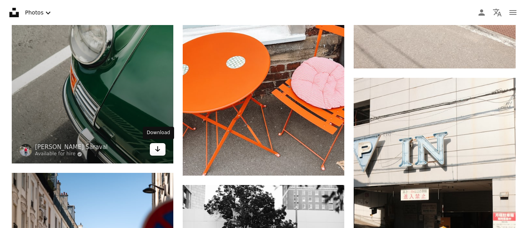
click at [157, 148] on icon "Download" at bounding box center [157, 148] width 5 height 5
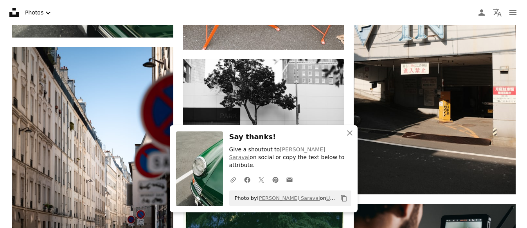
scroll to position [3006, 0]
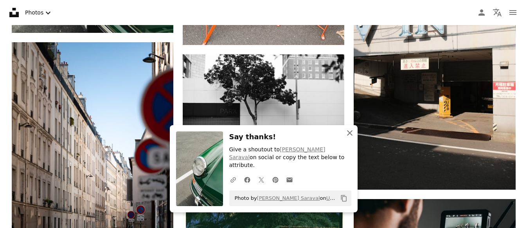
click at [351, 136] on icon "button" at bounding box center [349, 132] width 5 height 5
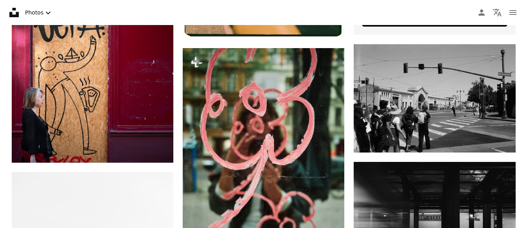
scroll to position [3385, 0]
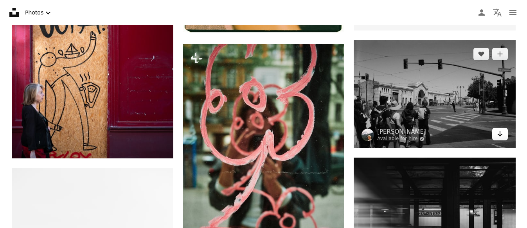
click at [500, 133] on icon "Download" at bounding box center [499, 133] width 5 height 5
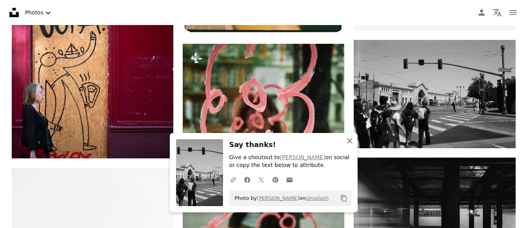
click at [352, 143] on icon "An X shape" at bounding box center [349, 140] width 9 height 9
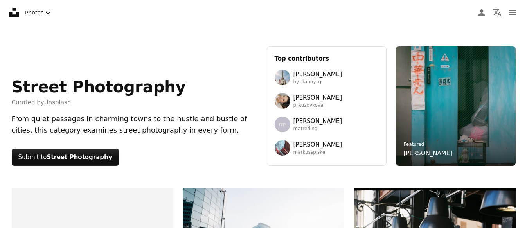
scroll to position [0, 0]
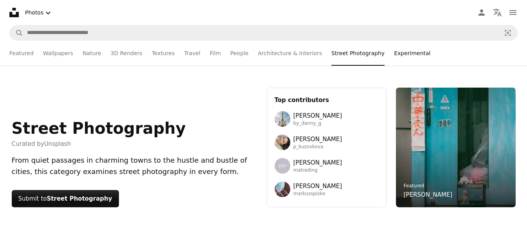
click at [404, 52] on link "Experimental" at bounding box center [412, 53] width 36 height 25
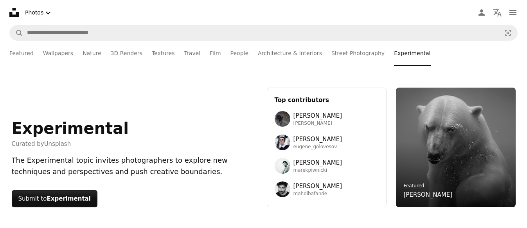
click at [216, 86] on div "Experimental Curated by Unsplash The Experimental topic invites photographers t…" at bounding box center [263, 148] width 527 height 164
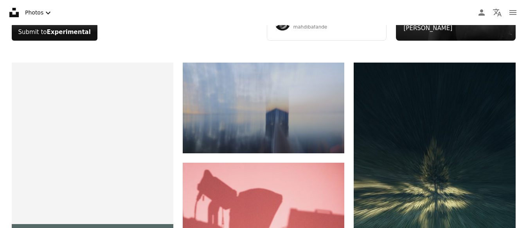
scroll to position [181, 0]
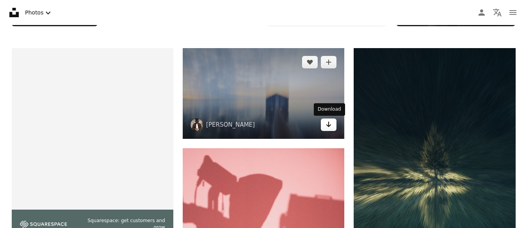
click at [328, 126] on icon "Arrow pointing down" at bounding box center [329, 124] width 6 height 9
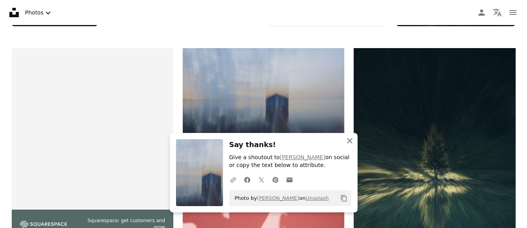
click at [349, 140] on icon "An X shape" at bounding box center [349, 140] width 9 height 9
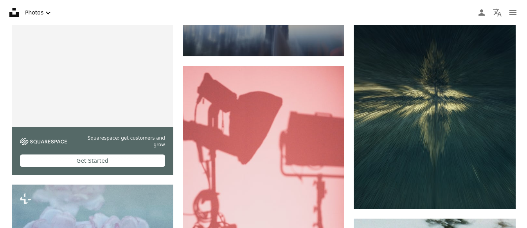
scroll to position [0, 0]
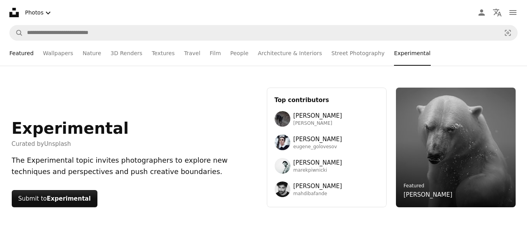
click at [19, 54] on link "Featured" at bounding box center [21, 53] width 24 height 25
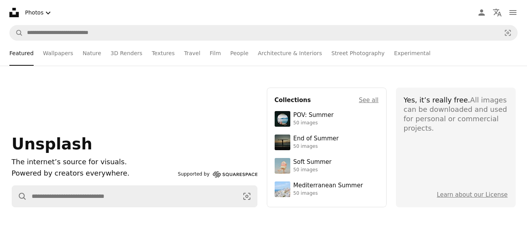
click at [43, 83] on div "Unsplash The internet’s source for visuals. Powered by creators everywhere. Sup…" at bounding box center [263, 148] width 527 height 164
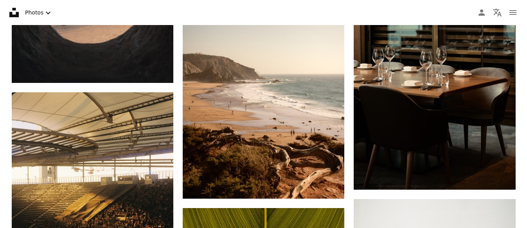
scroll to position [1375, 0]
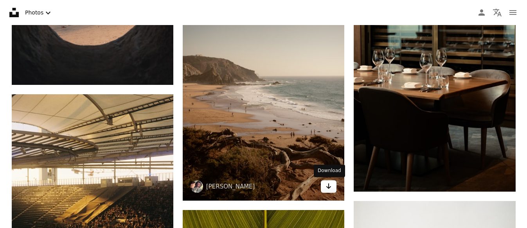
click at [325, 186] on link "Arrow pointing down" at bounding box center [329, 186] width 16 height 13
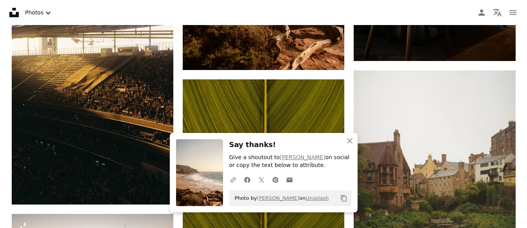
scroll to position [1506, 0]
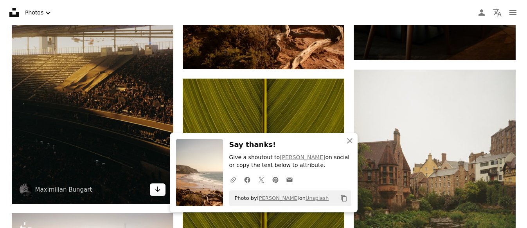
click at [163, 192] on link "Arrow pointing down" at bounding box center [158, 190] width 16 height 13
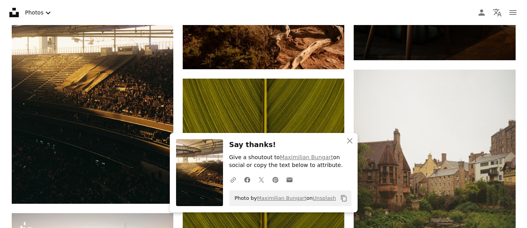
click at [2, 145] on div "Plus sign for Unsplash+ A heart A plus sign [PERSON_NAME] For Unsplash+ A lock …" at bounding box center [263, 172] width 527 height 2898
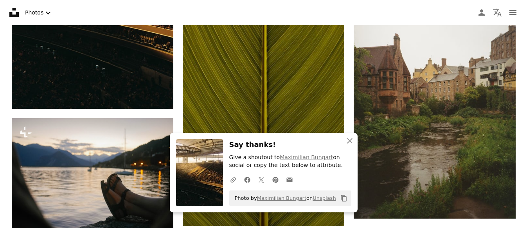
scroll to position [1605, 0]
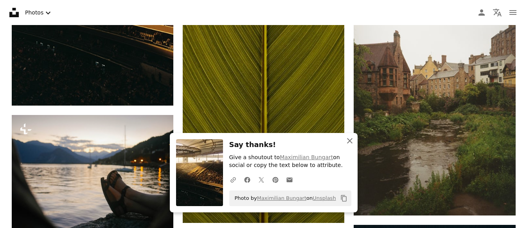
click at [349, 141] on icon "An X shape" at bounding box center [349, 140] width 9 height 9
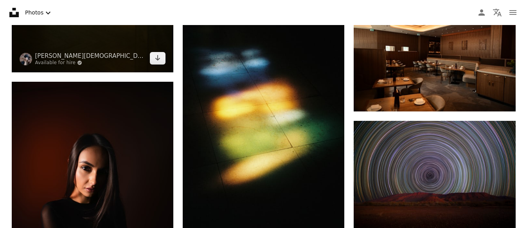
scroll to position [2435, 0]
